Goal: Task Accomplishment & Management: Manage account settings

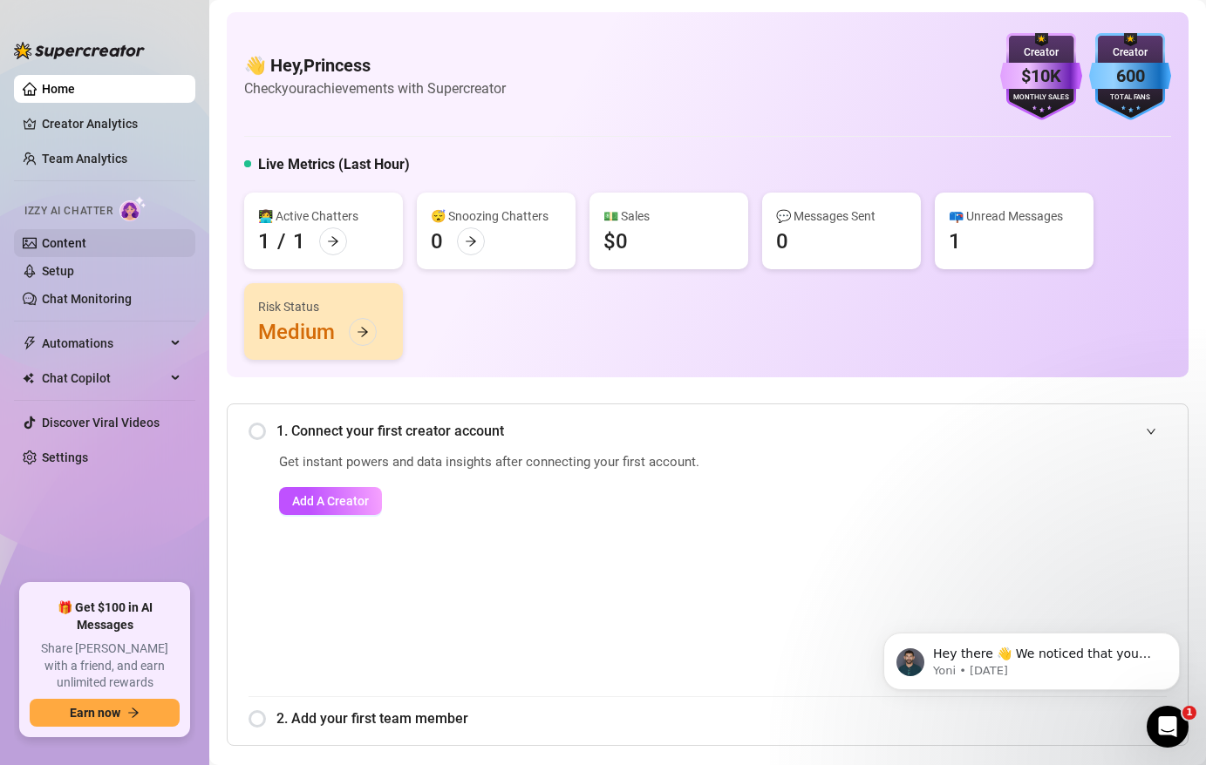
click at [83, 240] on link "Content" at bounding box center [64, 243] width 44 height 14
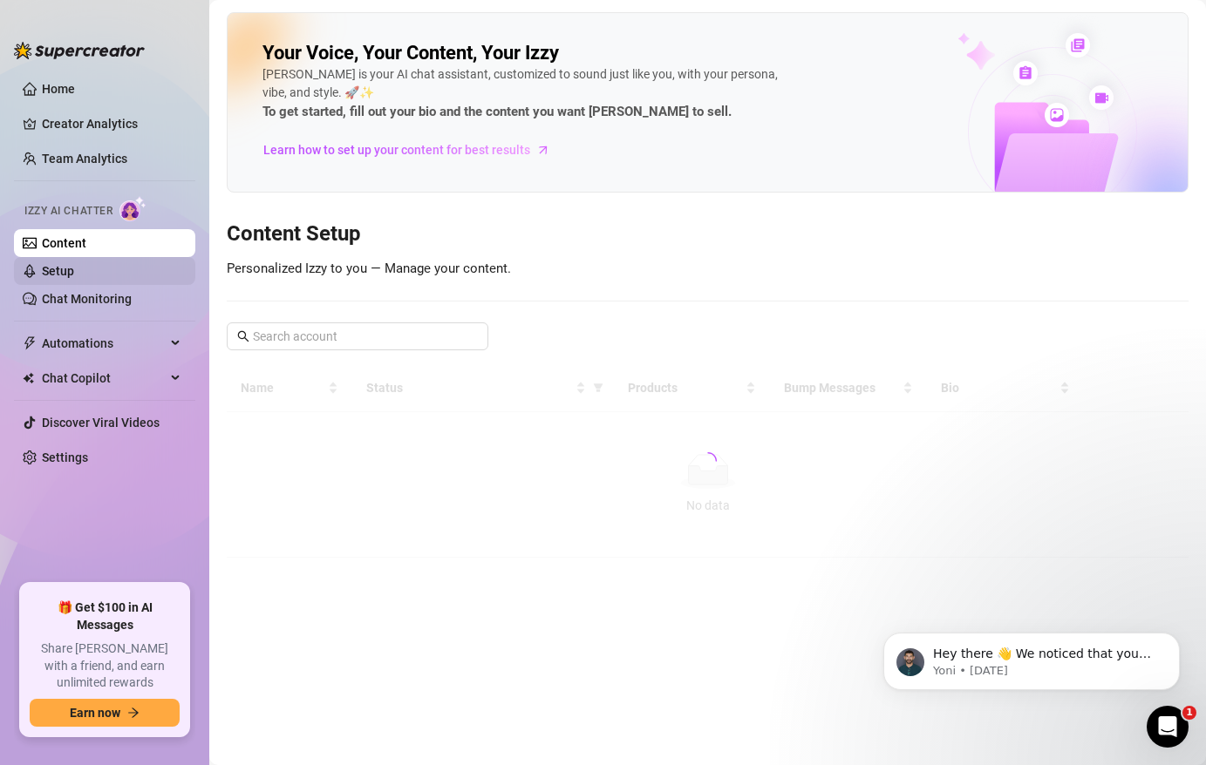
click at [74, 273] on link "Setup" at bounding box center [58, 271] width 32 height 14
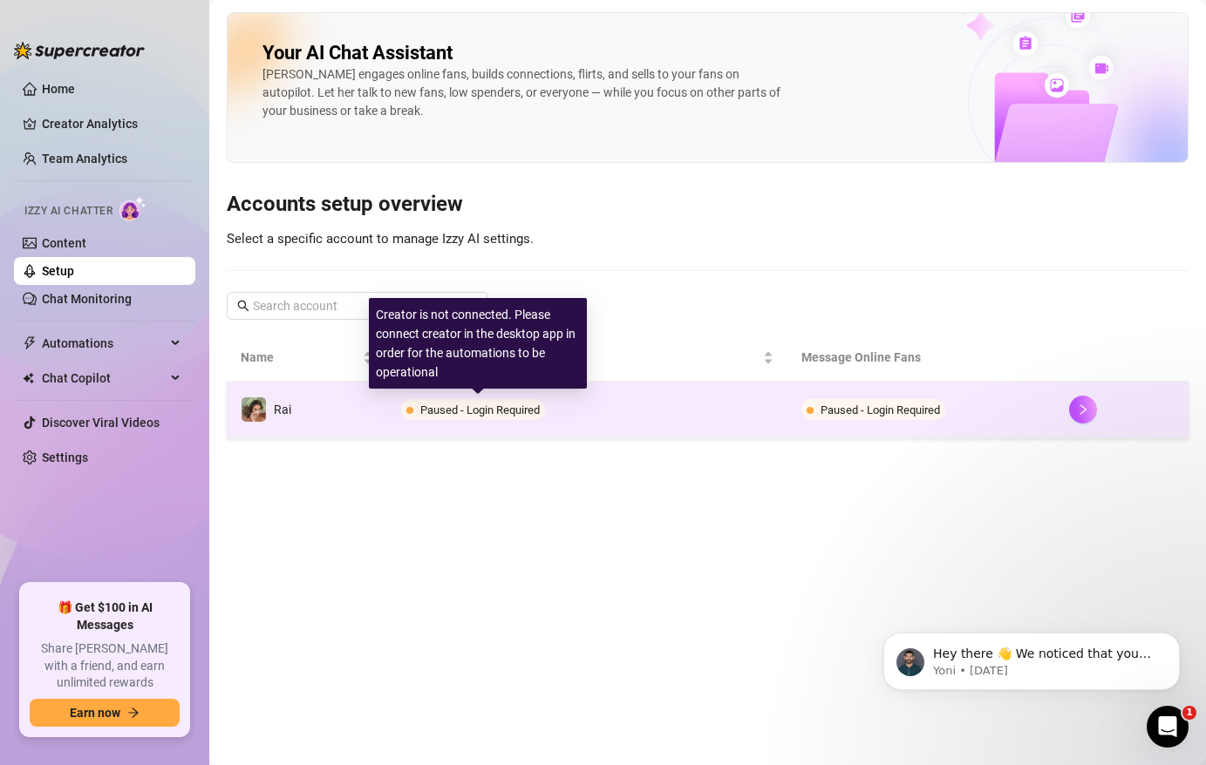
click at [418, 414] on span "Paused - Login Required" at bounding box center [473, 409] width 144 height 21
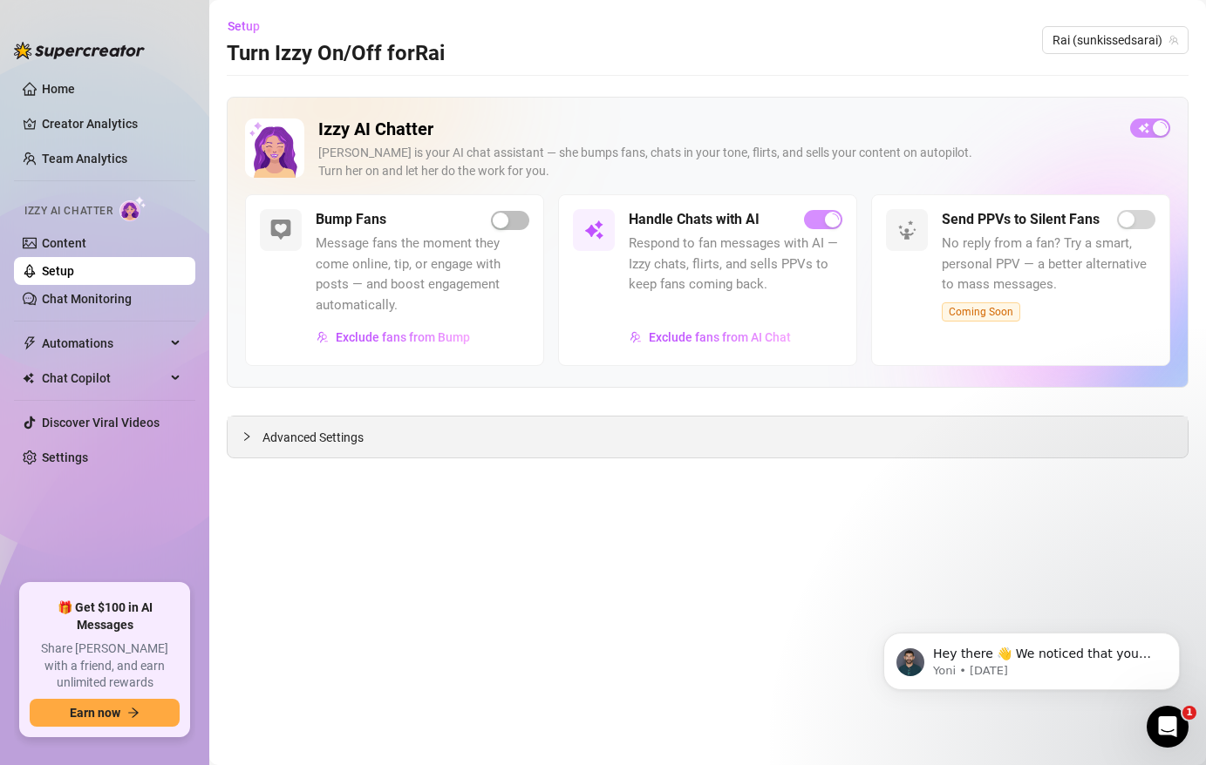
click at [414, 423] on div "Advanced Settings" at bounding box center [708, 437] width 960 height 41
click at [74, 265] on link "Setup" at bounding box center [58, 271] width 32 height 14
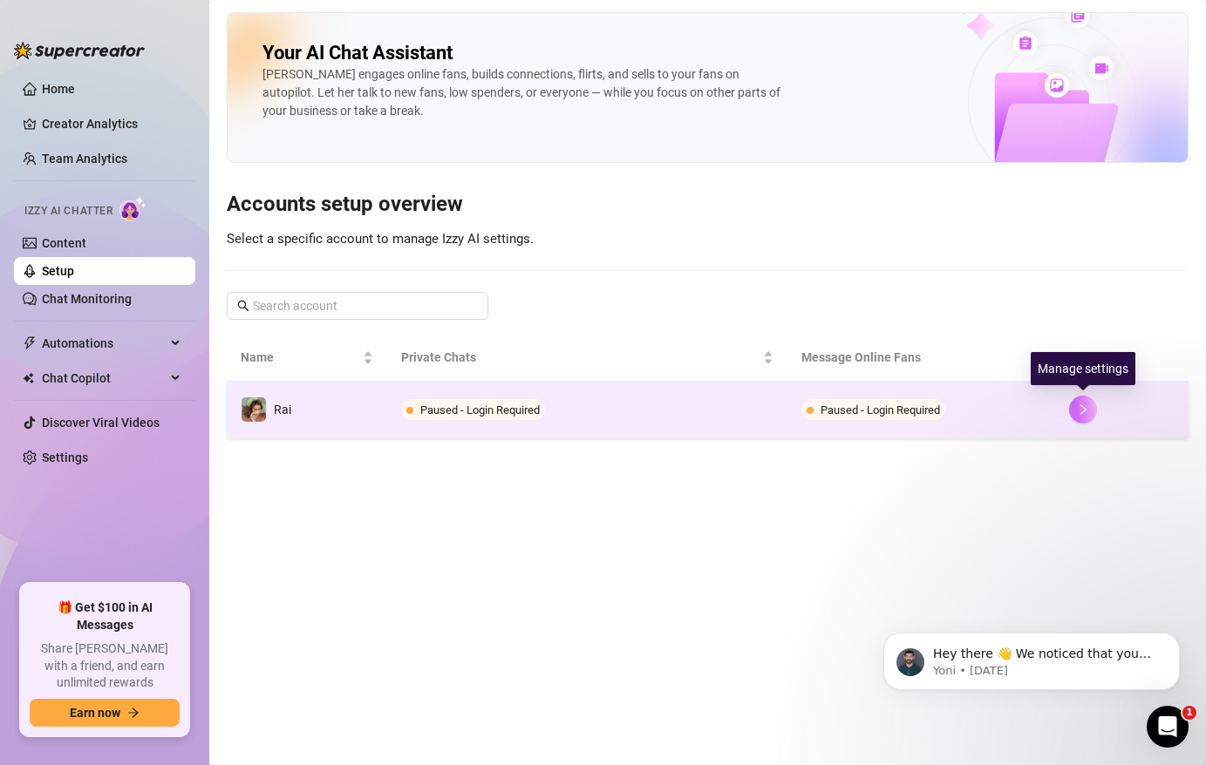
click at [1086, 411] on icon "right" at bounding box center [1083, 410] width 12 height 12
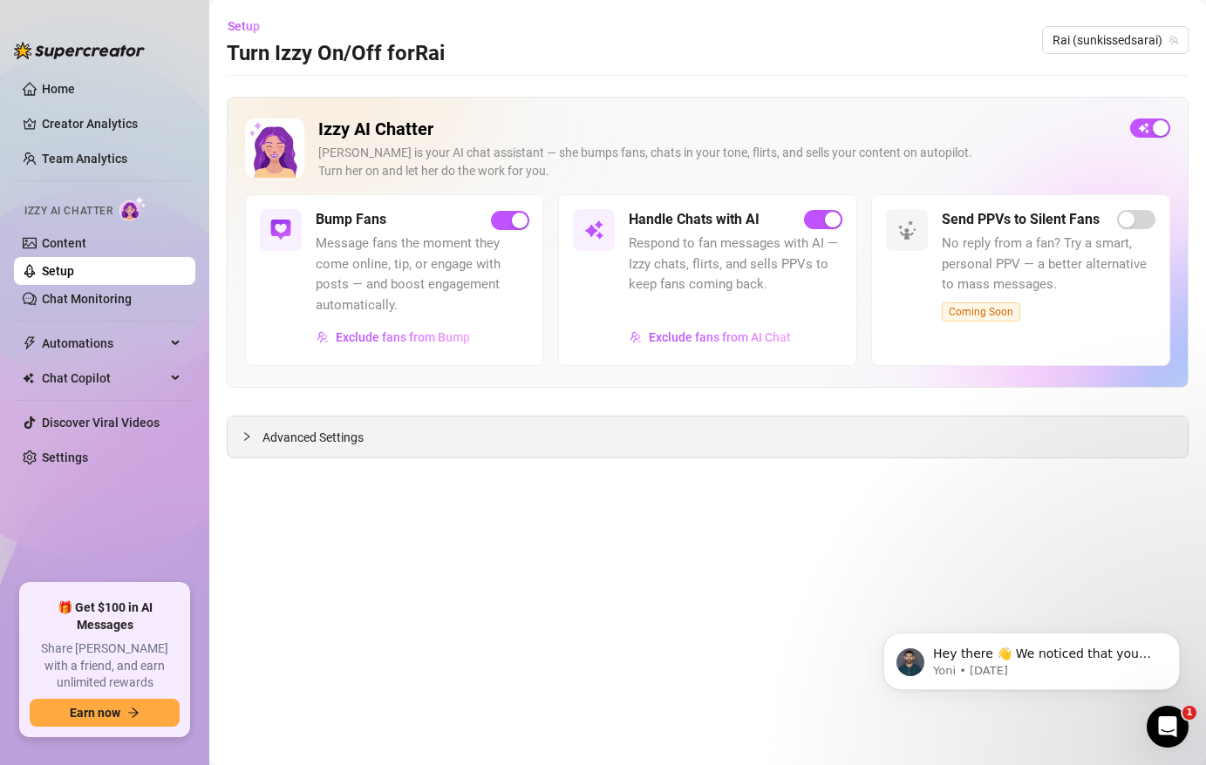
click at [267, 433] on span "Advanced Settings" at bounding box center [312, 437] width 101 height 19
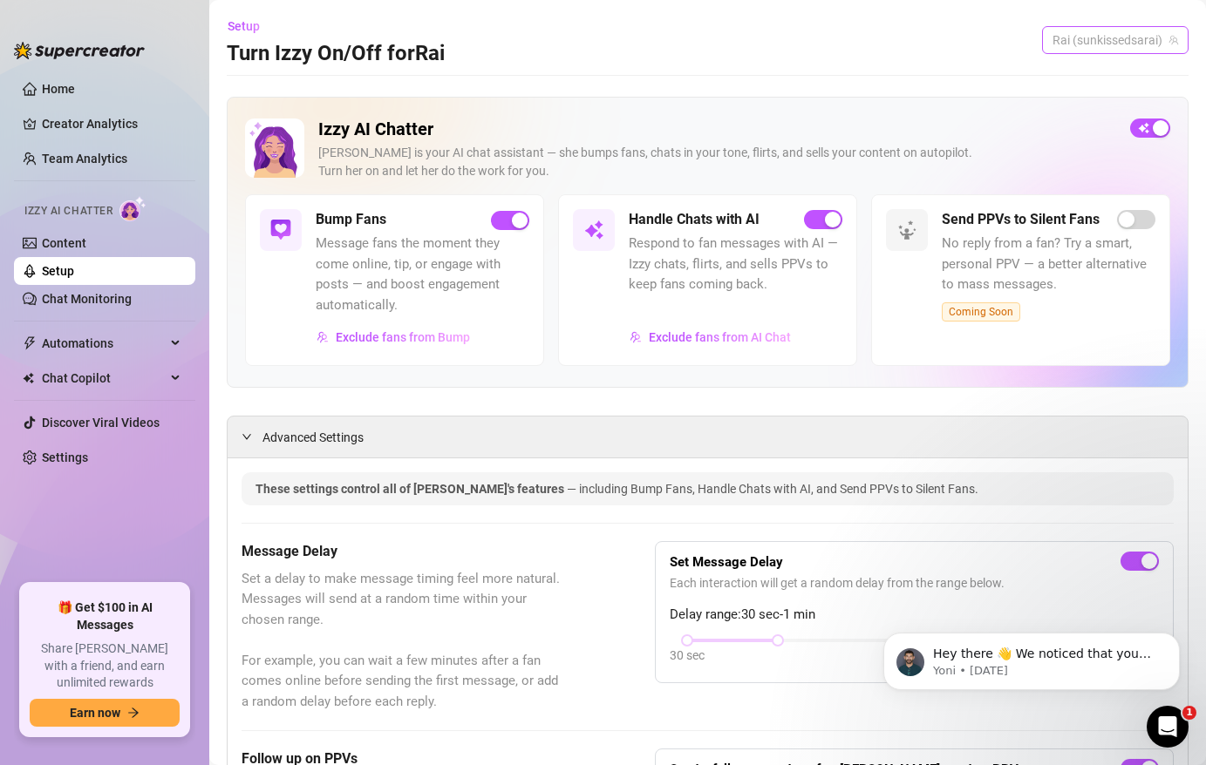
click at [1105, 51] on span "Rai (sunkissedsarai)" at bounding box center [1115, 40] width 126 height 26
click at [1094, 82] on span "( sunkissedsarai )" at bounding box center [1129, 75] width 90 height 19
click at [92, 305] on link "Chat Monitoring" at bounding box center [87, 299] width 90 height 14
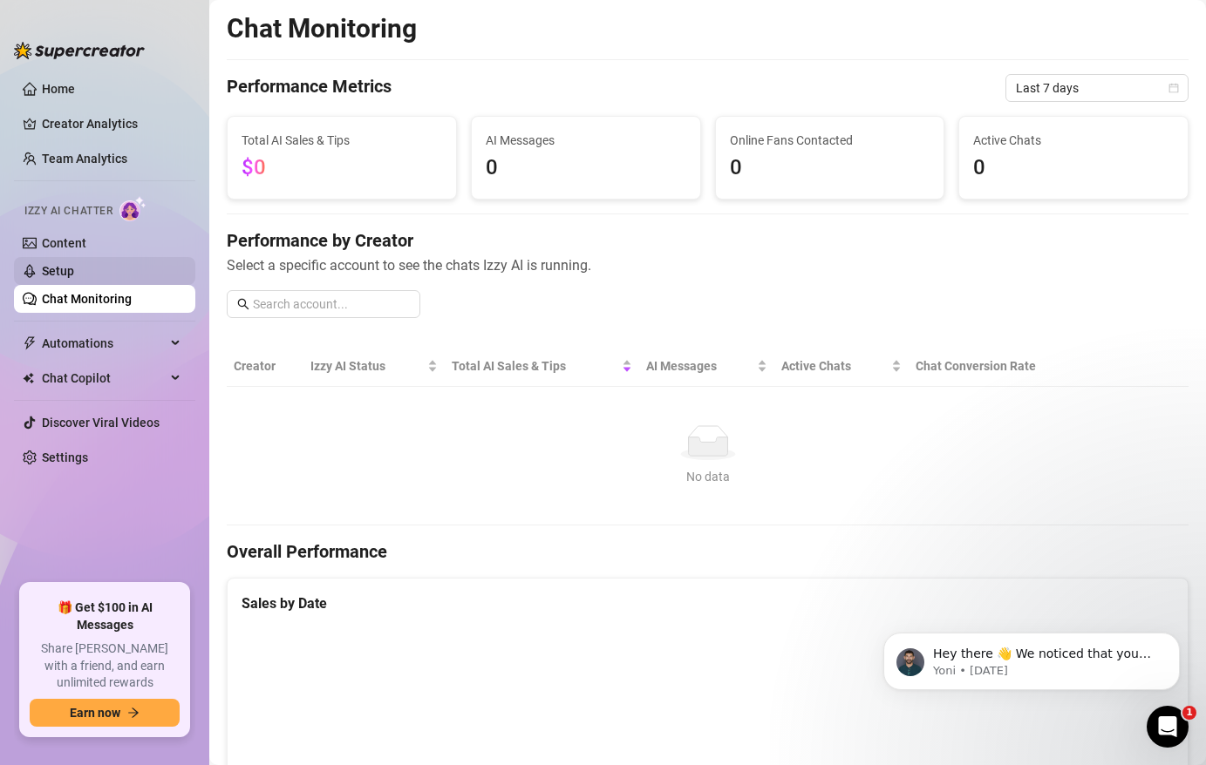
click at [74, 278] on link "Setup" at bounding box center [58, 271] width 32 height 14
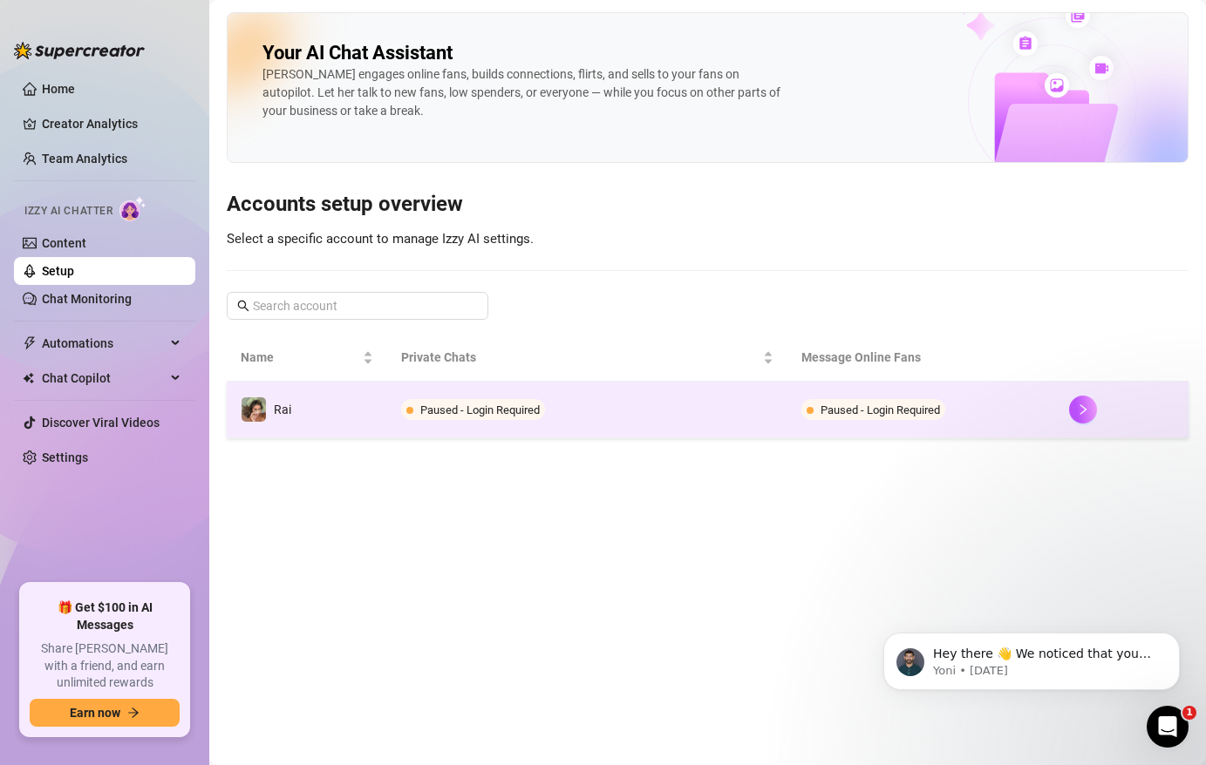
click at [444, 424] on td "Paused - Login Required" at bounding box center [587, 410] width 401 height 57
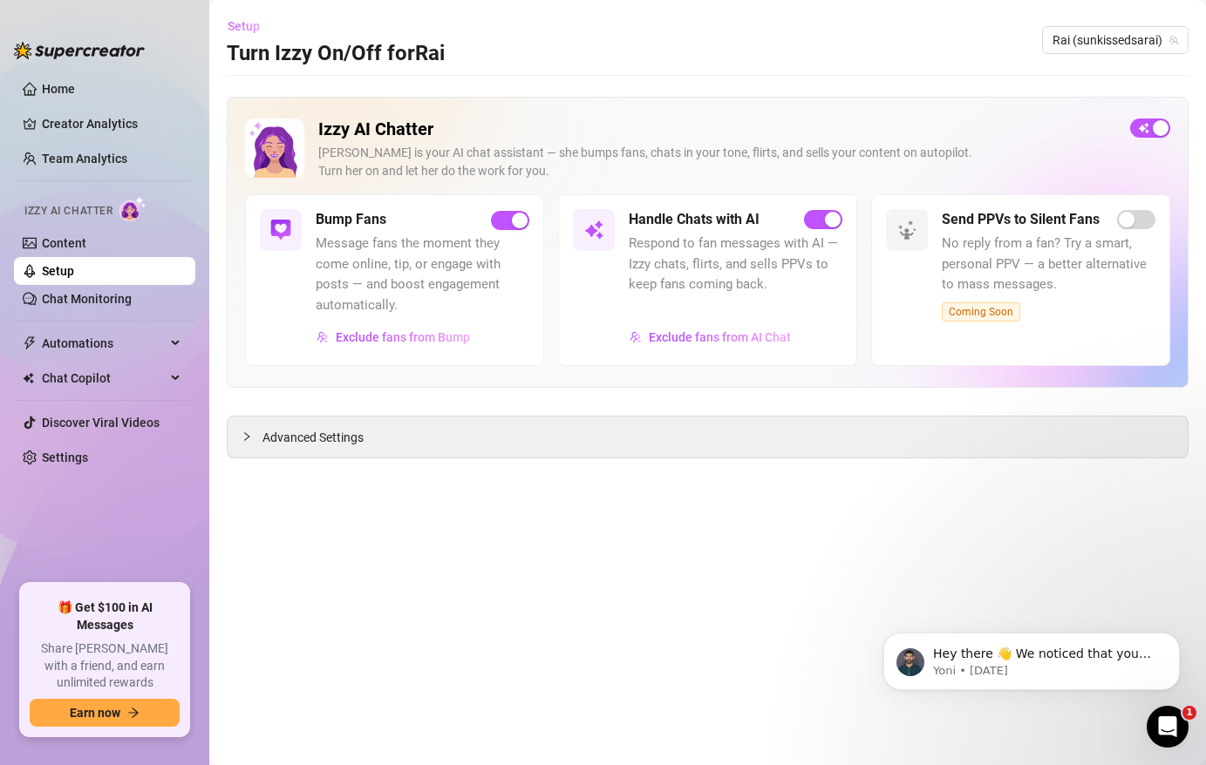
click at [248, 28] on span "Setup" at bounding box center [244, 26] width 32 height 14
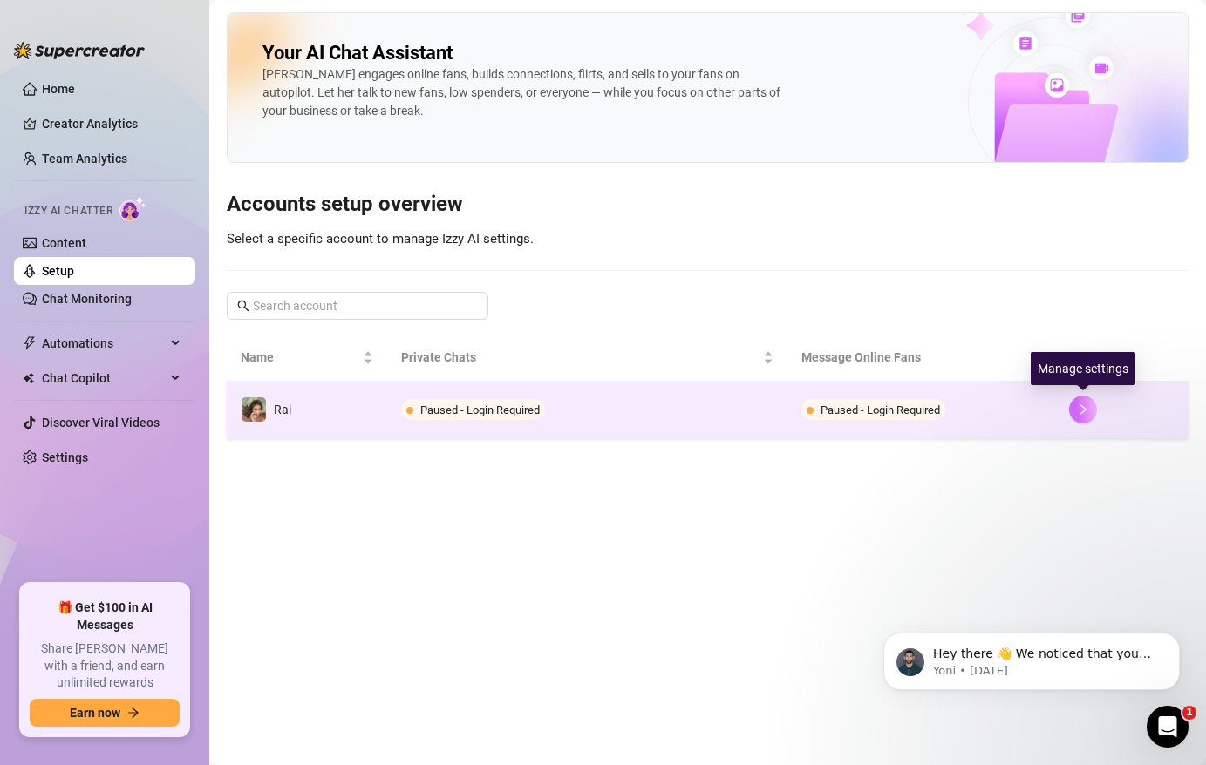
click at [1078, 405] on icon "right" at bounding box center [1083, 410] width 12 height 12
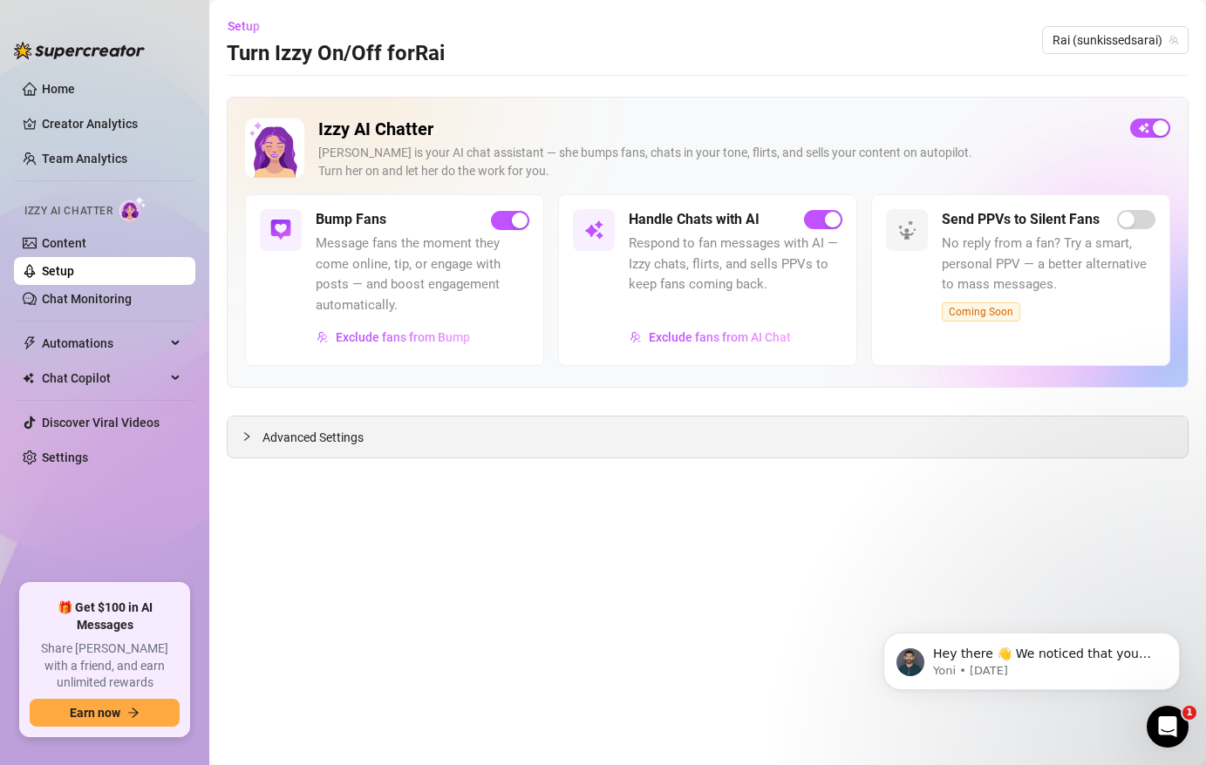
click at [778, 421] on div "Advanced Settings" at bounding box center [708, 437] width 960 height 41
click at [1176, 33] on span "Rai (sunkissedsarai)" at bounding box center [1115, 40] width 126 height 26
click at [1130, 65] on div "Rai ( sunkissedsarai )" at bounding box center [1103, 75] width 142 height 21
click at [74, 269] on link "Setup" at bounding box center [58, 271] width 32 height 14
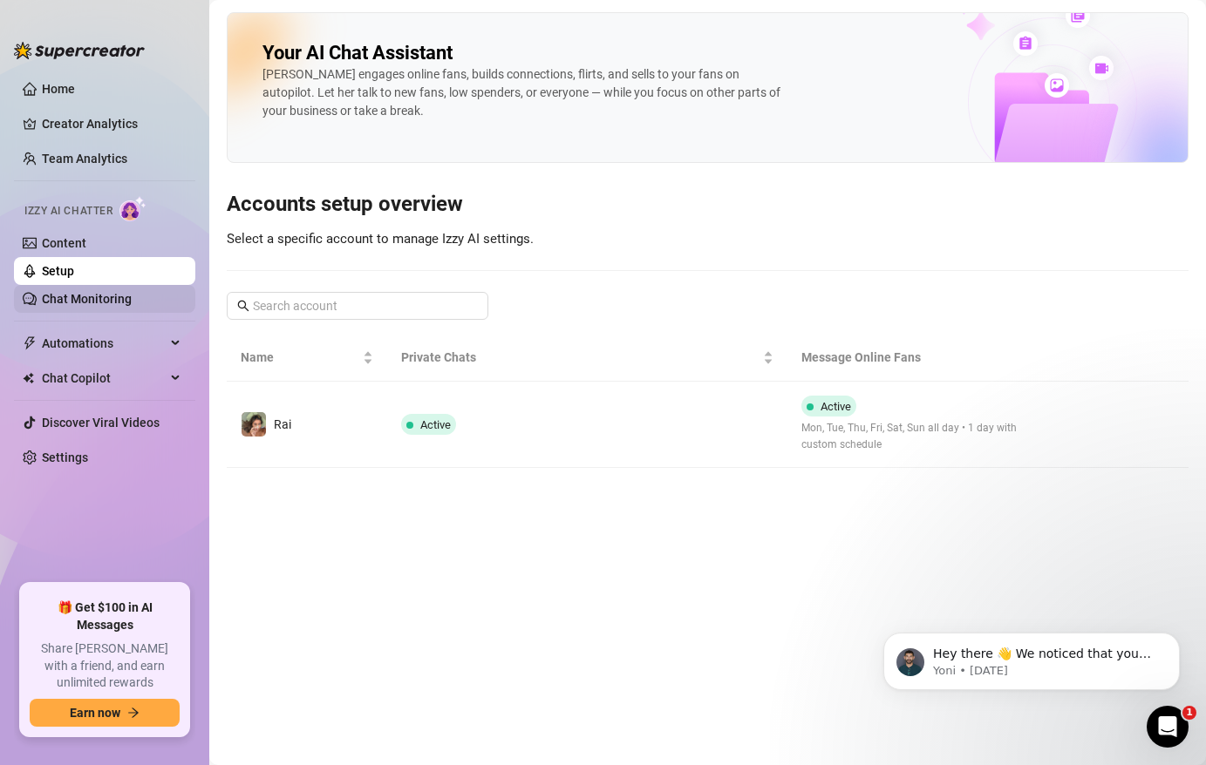
click at [105, 292] on link "Chat Monitoring" at bounding box center [87, 299] width 90 height 14
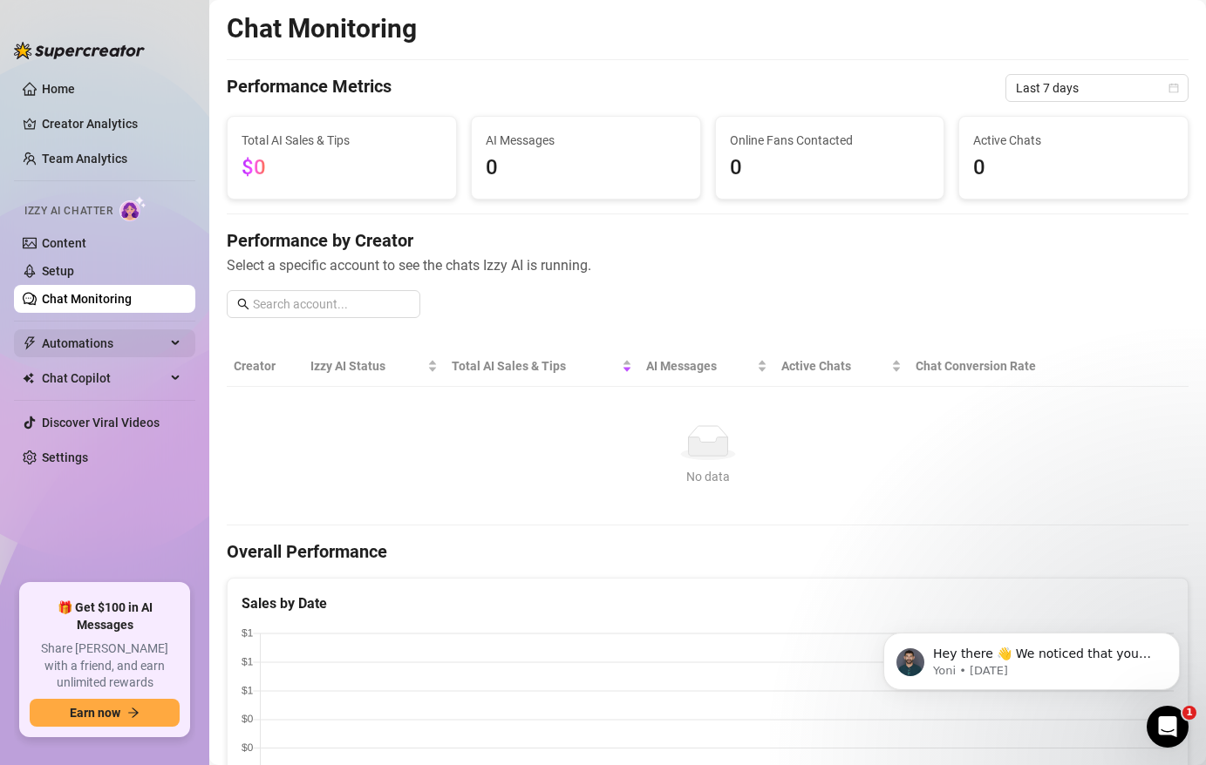
click at [120, 348] on span "Automations" at bounding box center [104, 343] width 124 height 28
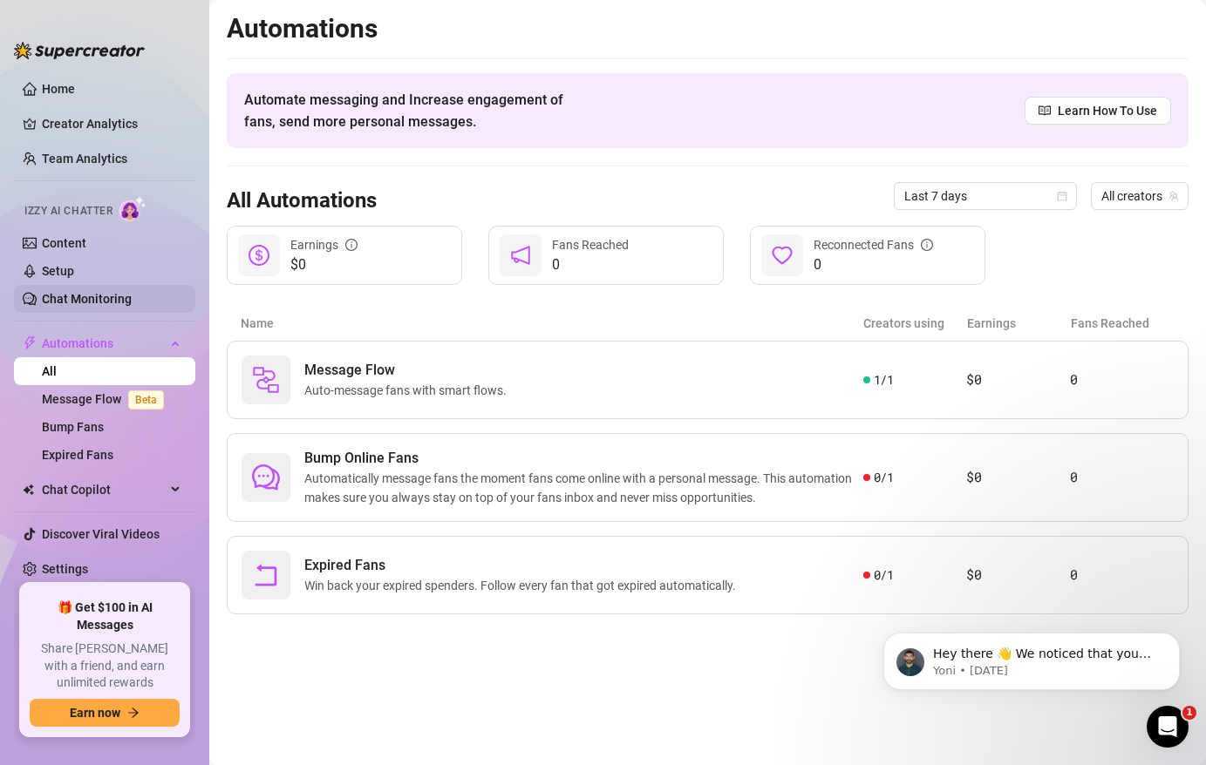
click at [120, 295] on link "Chat Monitoring" at bounding box center [87, 299] width 90 height 14
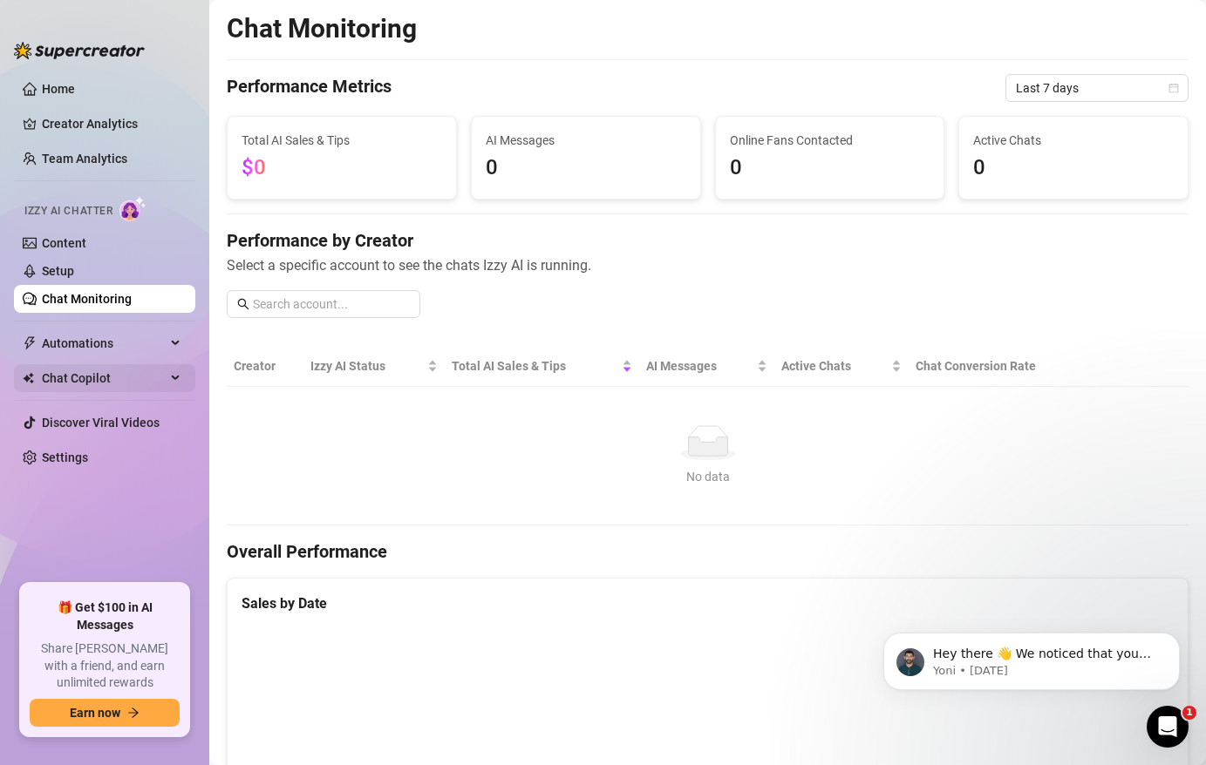
click at [107, 381] on span "Chat Copilot" at bounding box center [104, 378] width 124 height 28
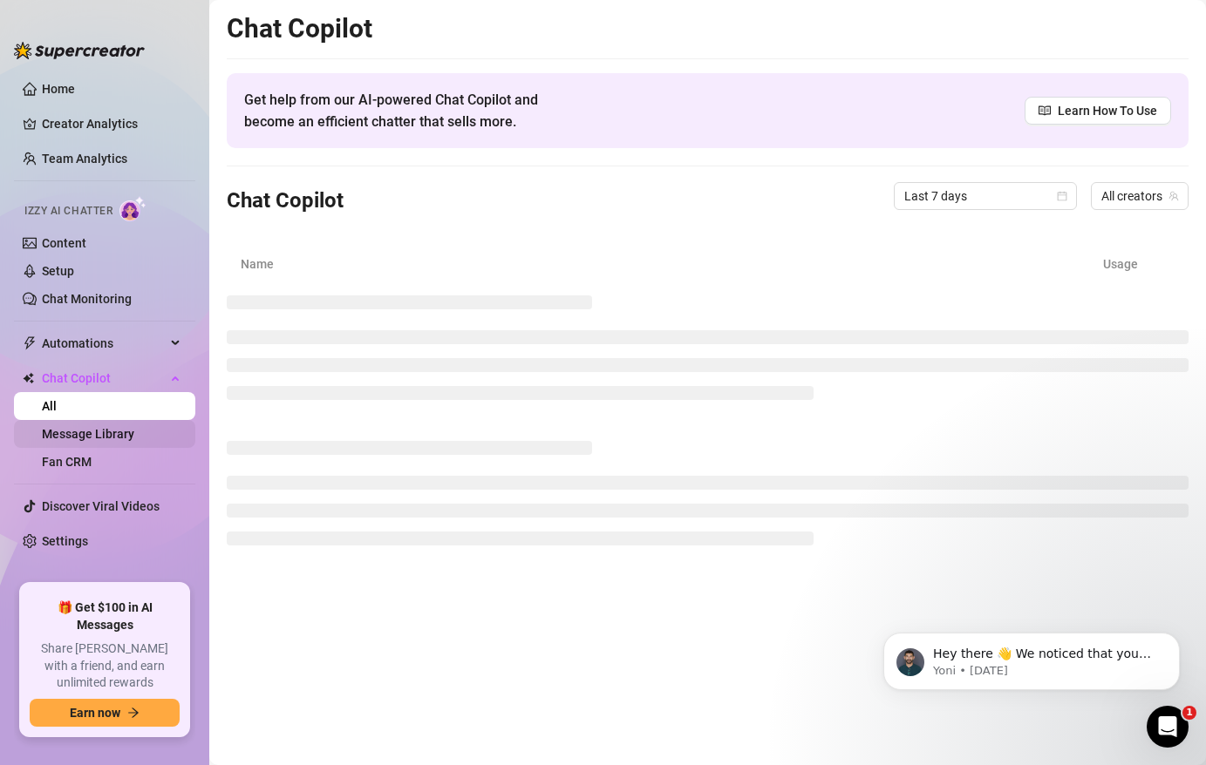
click at [98, 432] on link "Message Library" at bounding box center [88, 434] width 92 height 14
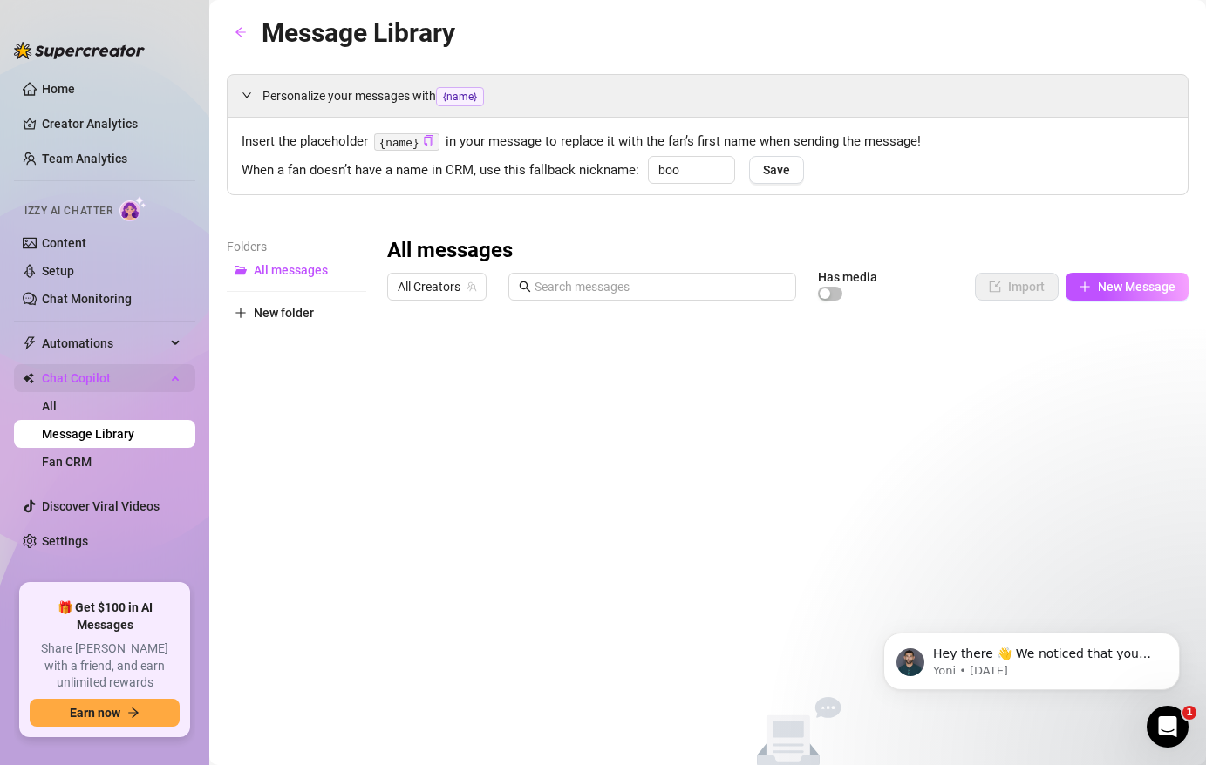
click at [104, 384] on span "Chat Copilot" at bounding box center [104, 378] width 124 height 28
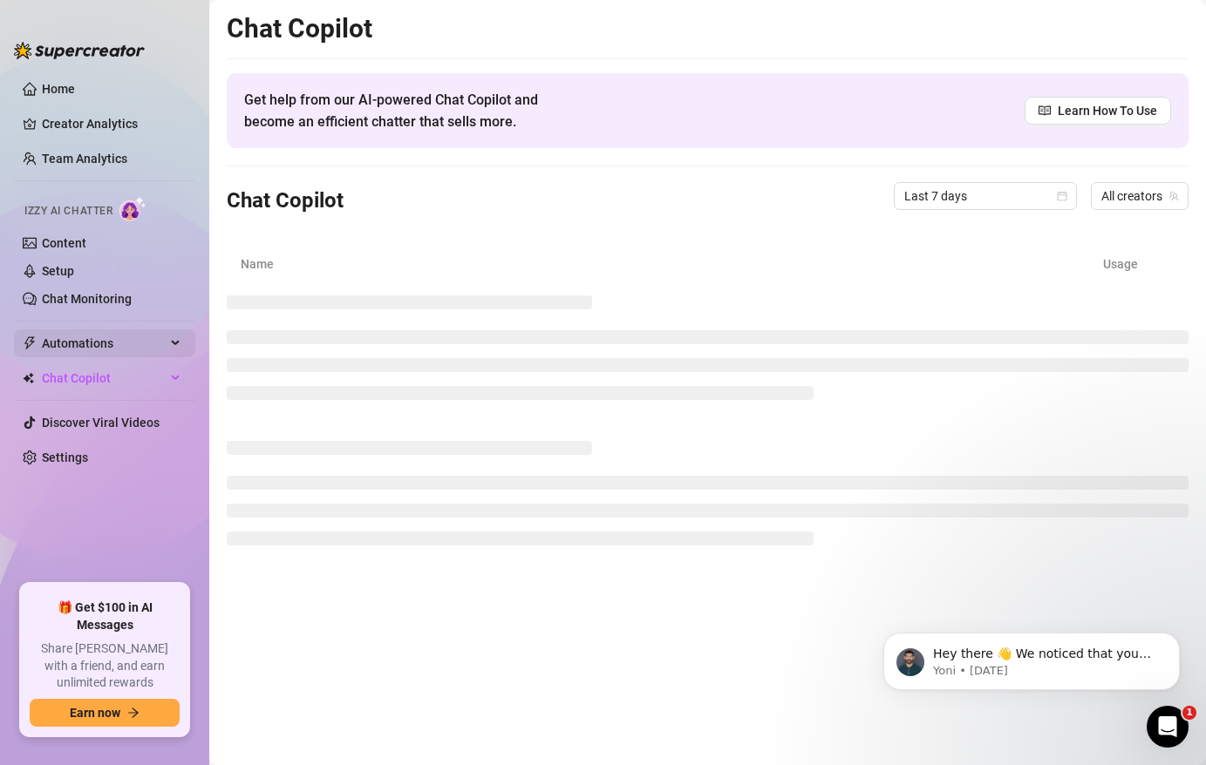
click at [100, 343] on span "Automations" at bounding box center [104, 343] width 124 height 28
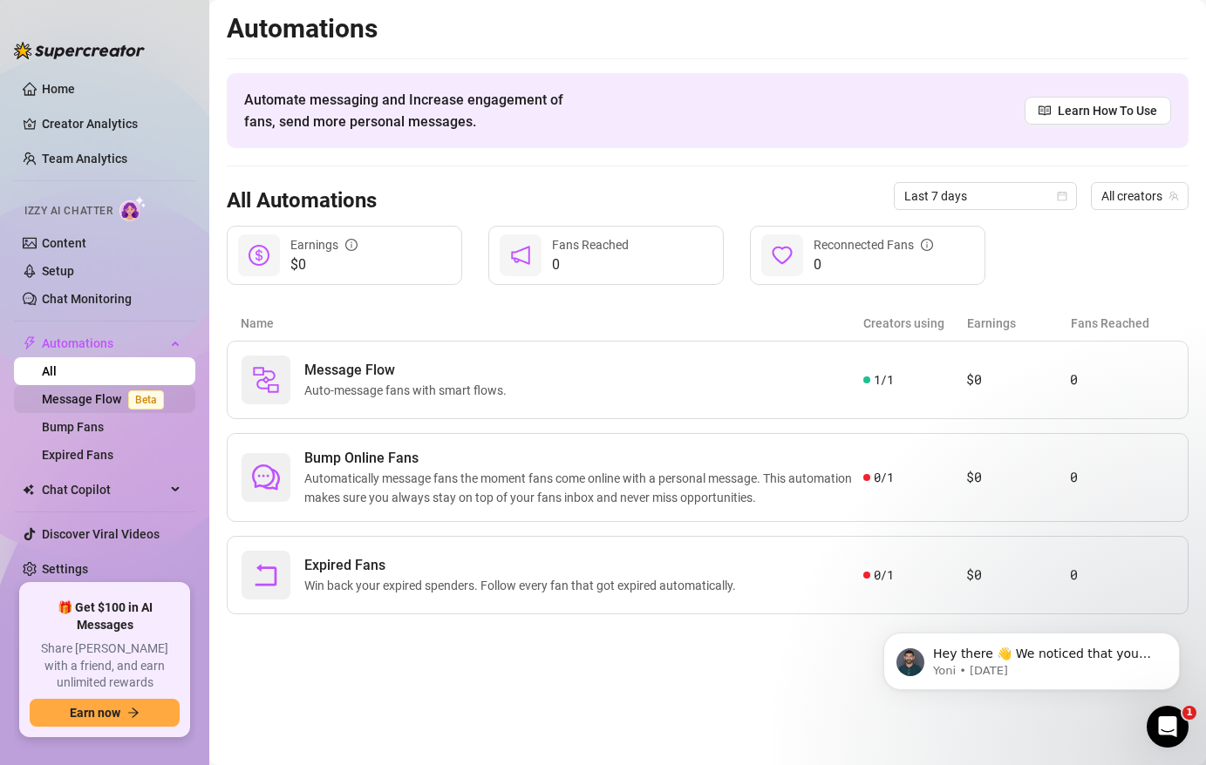
click at [98, 392] on link "Message Flow Beta" at bounding box center [106, 399] width 129 height 14
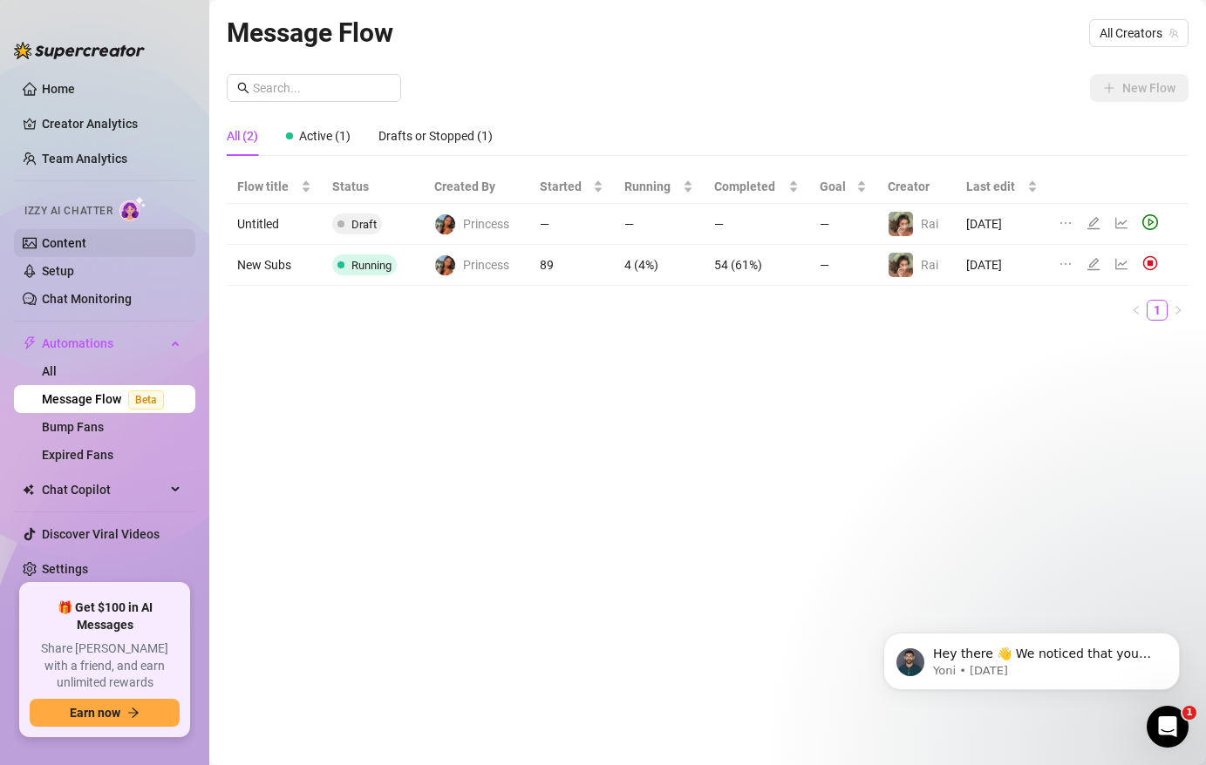
click at [86, 242] on link "Content" at bounding box center [64, 243] width 44 height 14
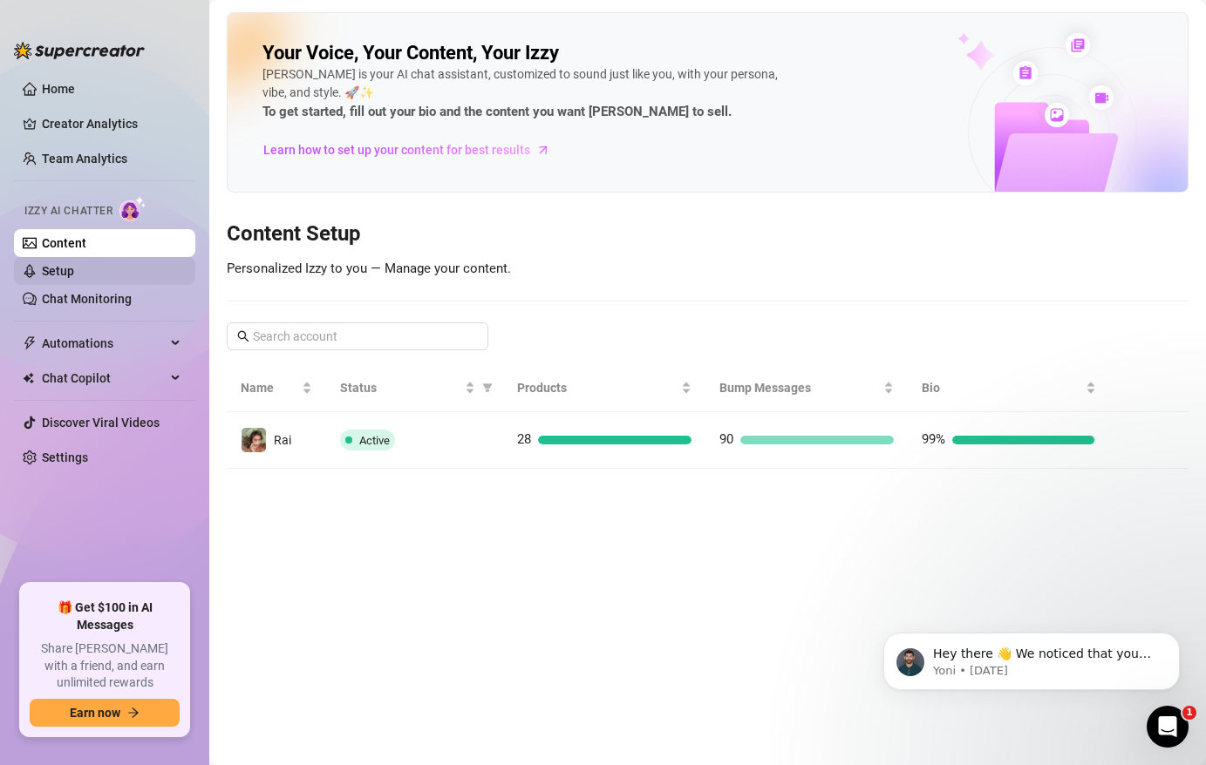
click at [74, 277] on link "Setup" at bounding box center [58, 271] width 32 height 14
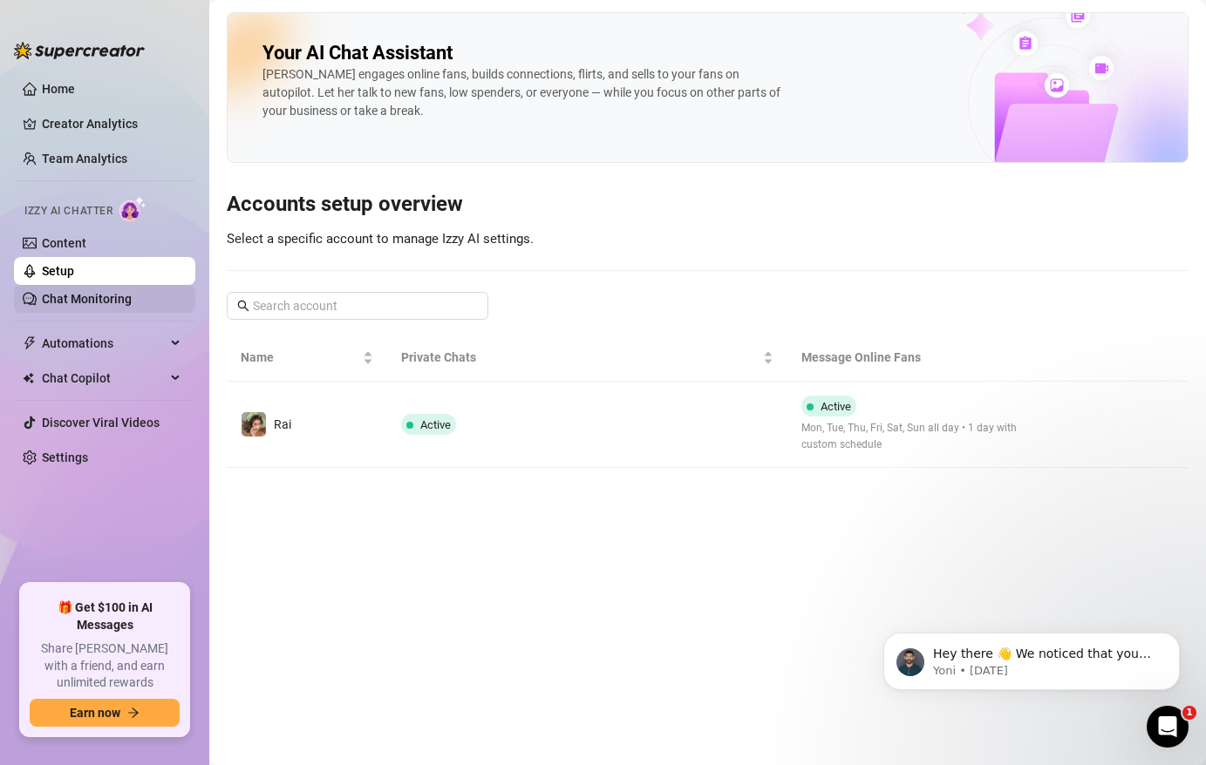
click at [105, 302] on link "Chat Monitoring" at bounding box center [87, 299] width 90 height 14
